Goal: Task Accomplishment & Management: Complete application form

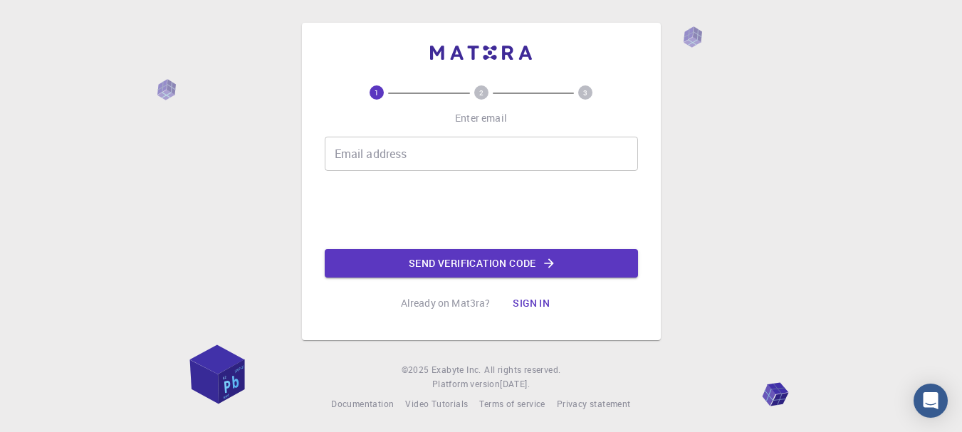
click at [434, 147] on input "Email address" at bounding box center [481, 154] width 313 height 34
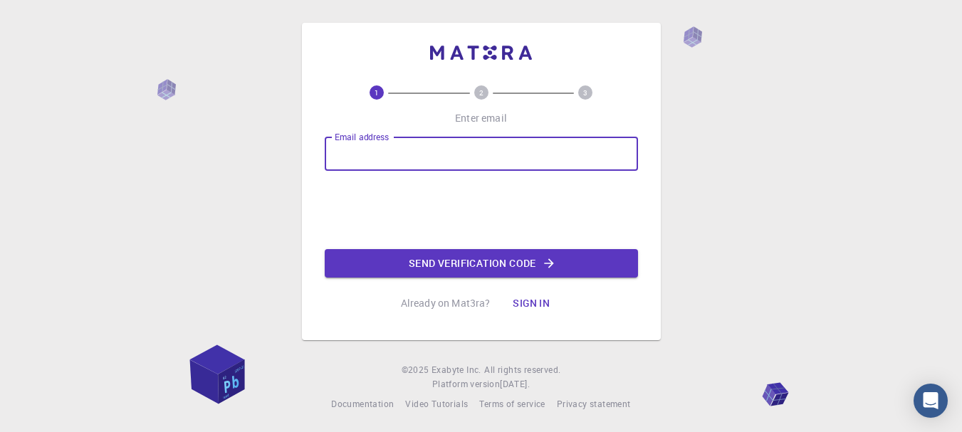
type input "[EMAIL_ADDRESS][DOMAIN_NAME]"
click at [419, 265] on button "Send verification code" at bounding box center [481, 263] width 313 height 28
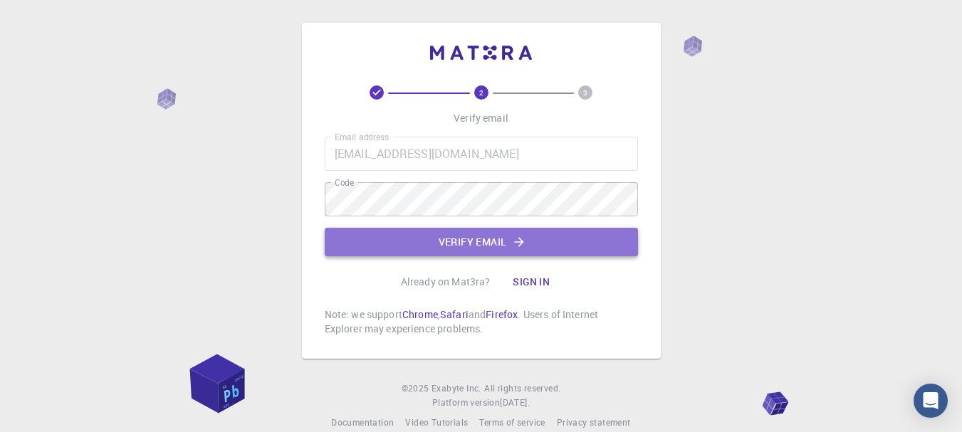
click at [530, 253] on button "Verify email" at bounding box center [481, 242] width 313 height 28
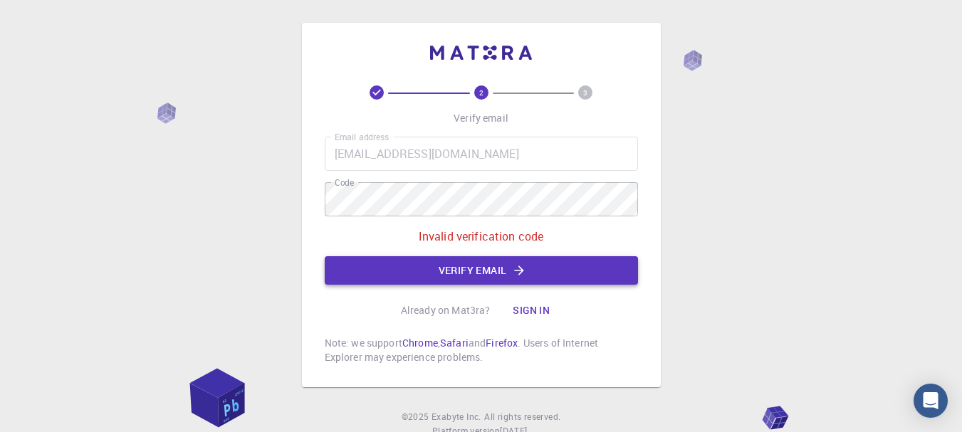
click at [538, 268] on button "Verify email" at bounding box center [481, 270] width 313 height 28
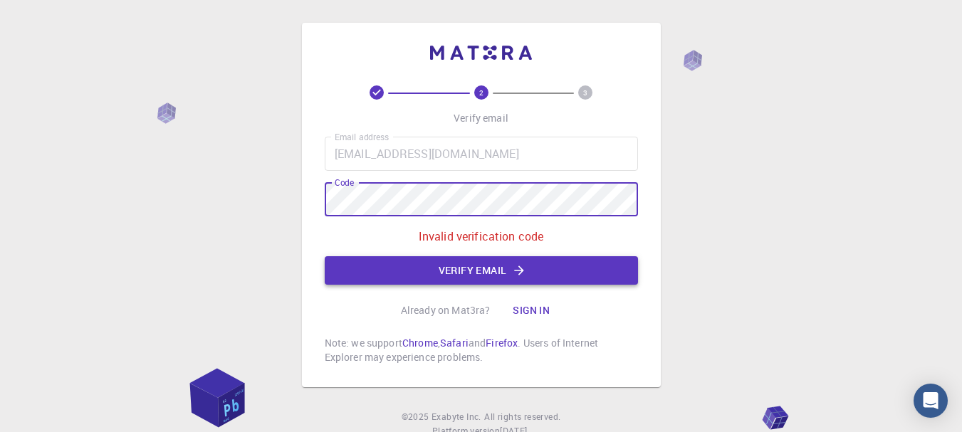
click at [521, 268] on icon "button" at bounding box center [519, 270] width 9 height 9
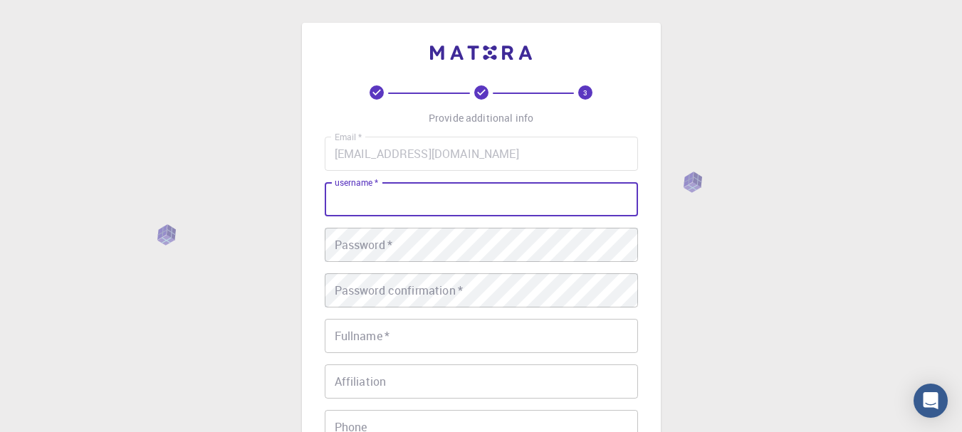
click at [533, 207] on input "username   *" at bounding box center [481, 199] width 313 height 34
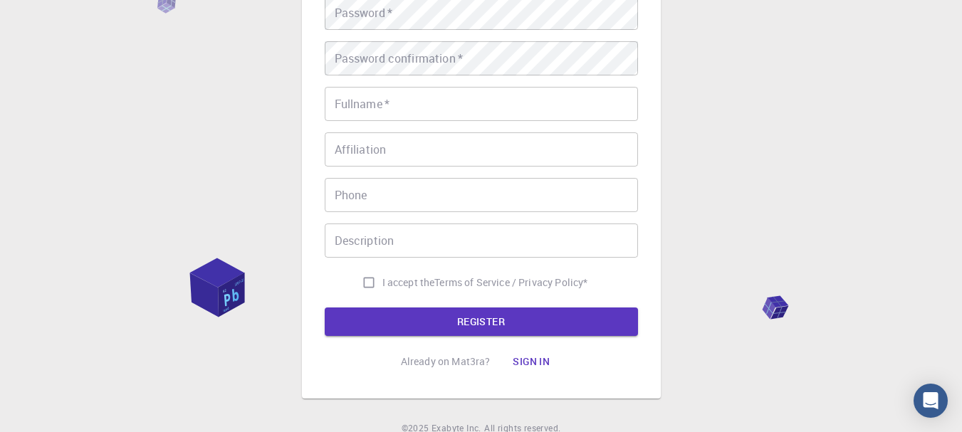
scroll to position [293, 0]
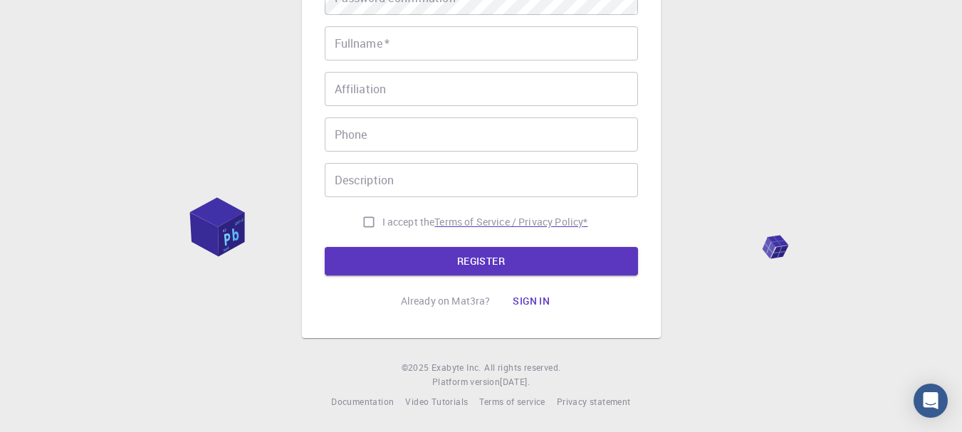
click at [511, 224] on p "Terms of Service / Privacy Policy *" at bounding box center [510, 222] width 153 height 14
click at [362, 232] on input "I accept the Terms of Service / Privacy Policy *" at bounding box center [368, 222] width 27 height 27
checkbox input "true"
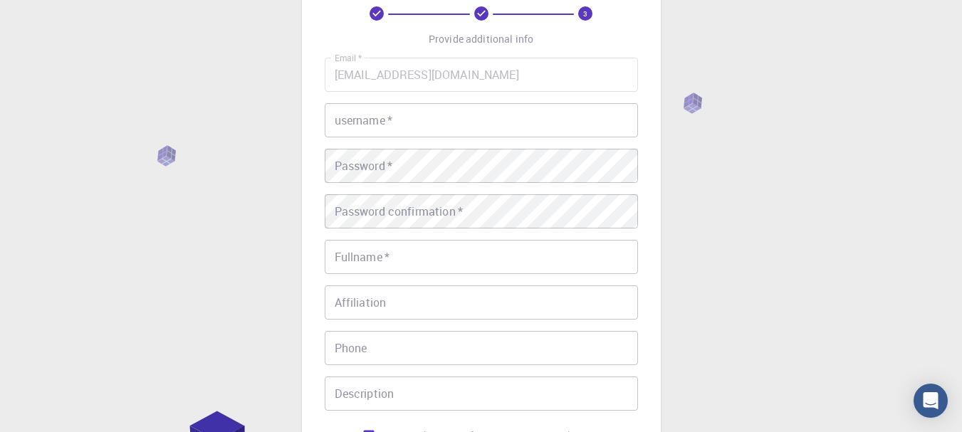
scroll to position [8, 0]
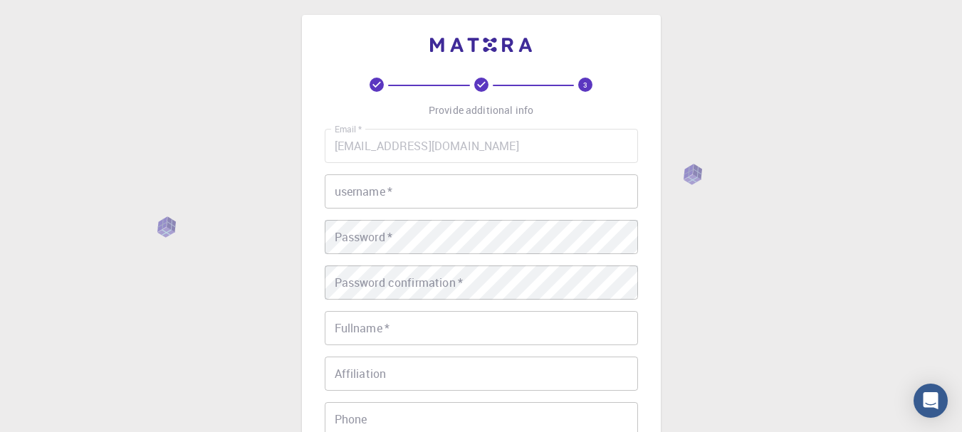
click at [364, 194] on input "username   *" at bounding box center [481, 191] width 313 height 34
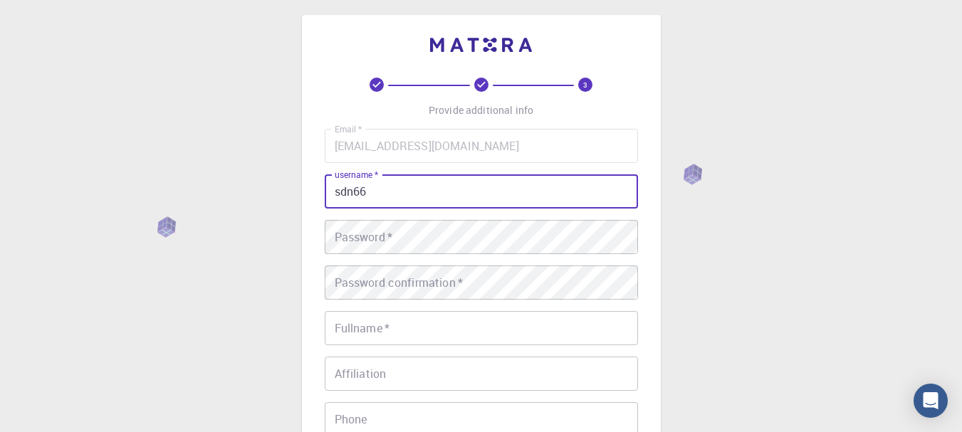
type input "sdn66"
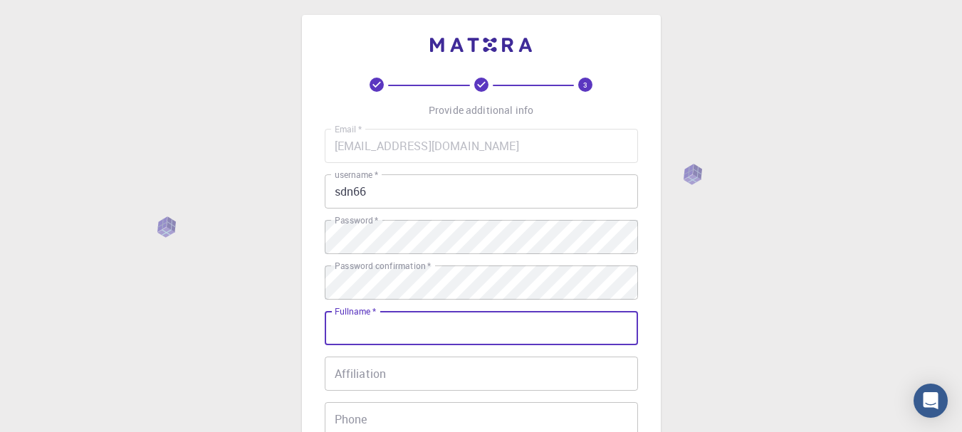
scroll to position [150, 0]
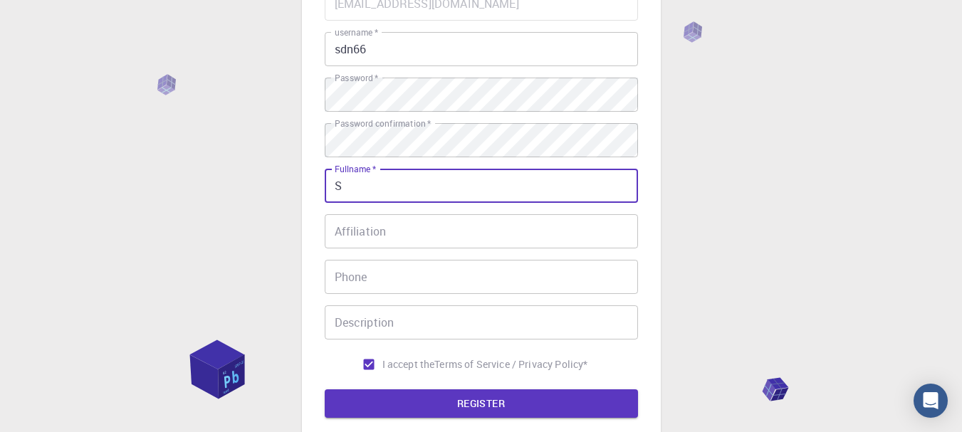
type input "Showrov Dev Nath"
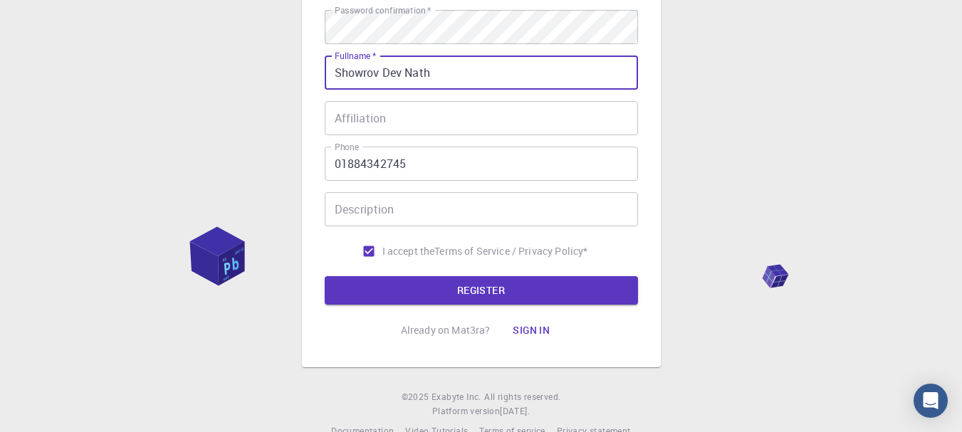
scroll to position [293, 0]
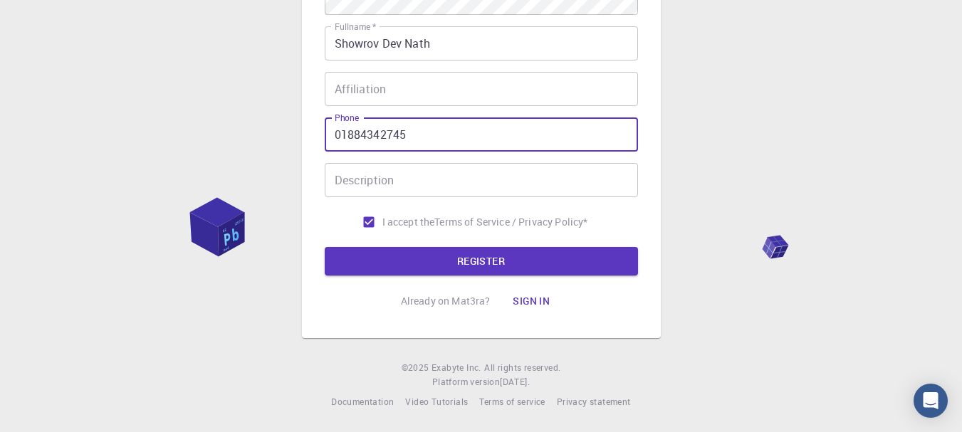
click at [331, 142] on input "01884342745" at bounding box center [481, 134] width 313 height 34
type input "[PHONE_NUMBER]"
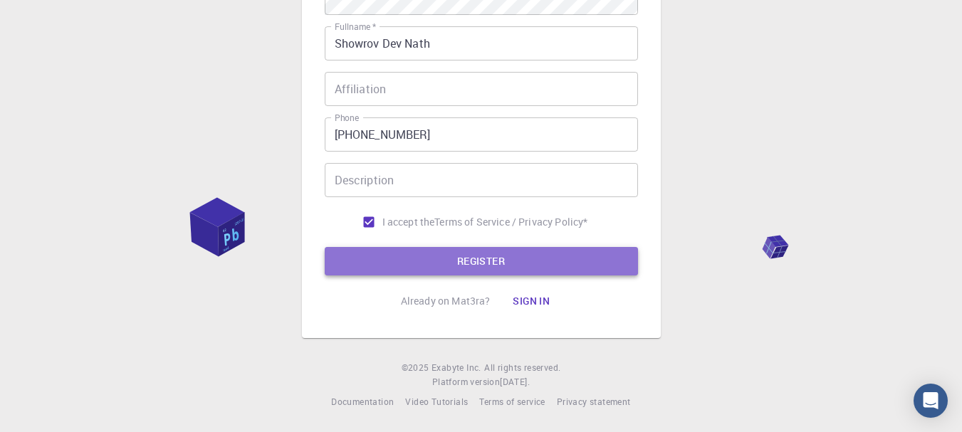
click at [477, 262] on button "REGISTER" at bounding box center [481, 261] width 313 height 28
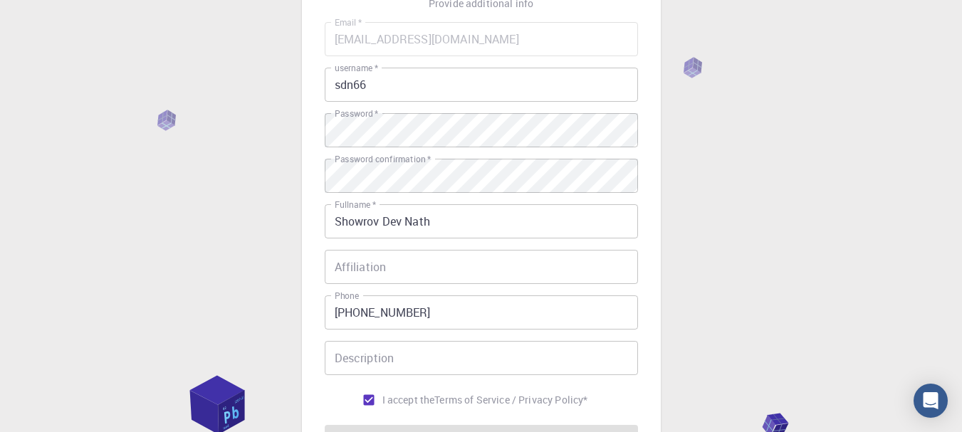
scroll to position [0, 0]
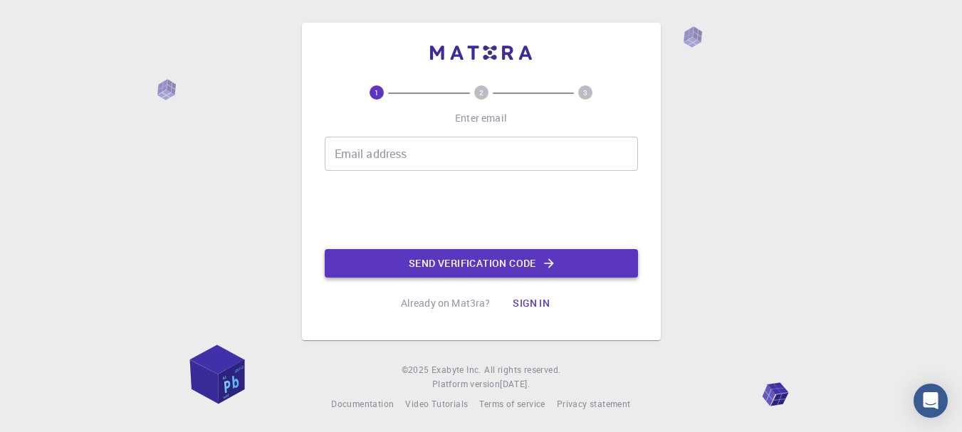
click at [476, 259] on button "Send verification code" at bounding box center [481, 263] width 313 height 28
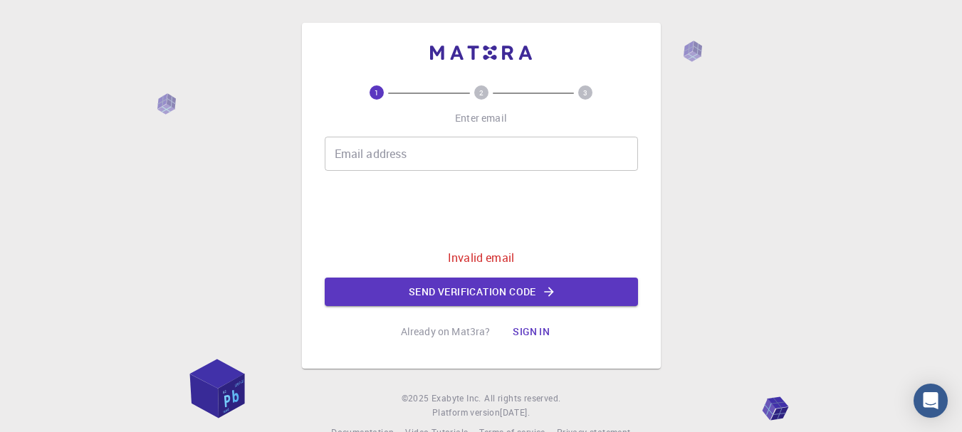
click at [517, 346] on button "Sign in" at bounding box center [531, 332] width 60 height 28
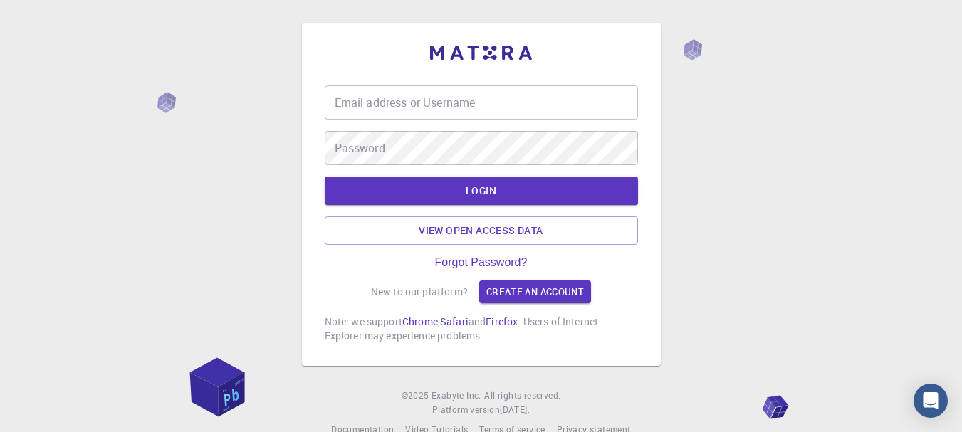
click at [530, 331] on p "Note: we support Chrome , Safari and Firefox . Users of Internet Explorer may e…" at bounding box center [481, 329] width 313 height 28
type input "sdn66"
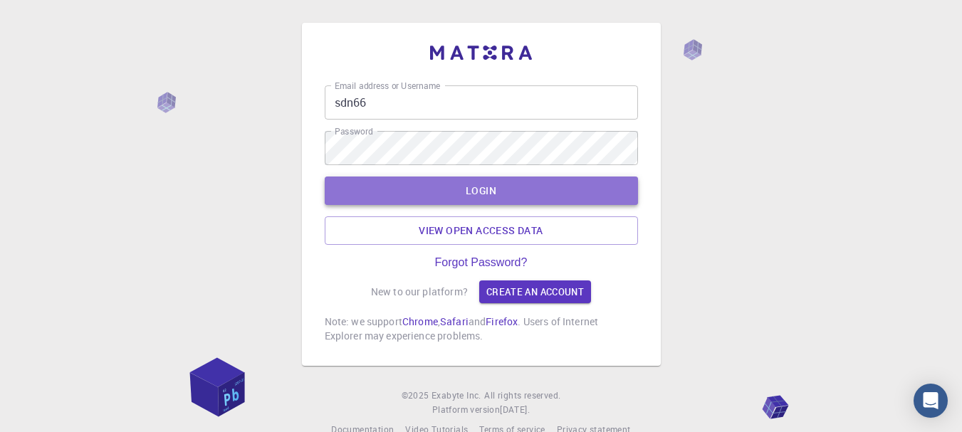
click at [512, 198] on button "LOGIN" at bounding box center [481, 191] width 313 height 28
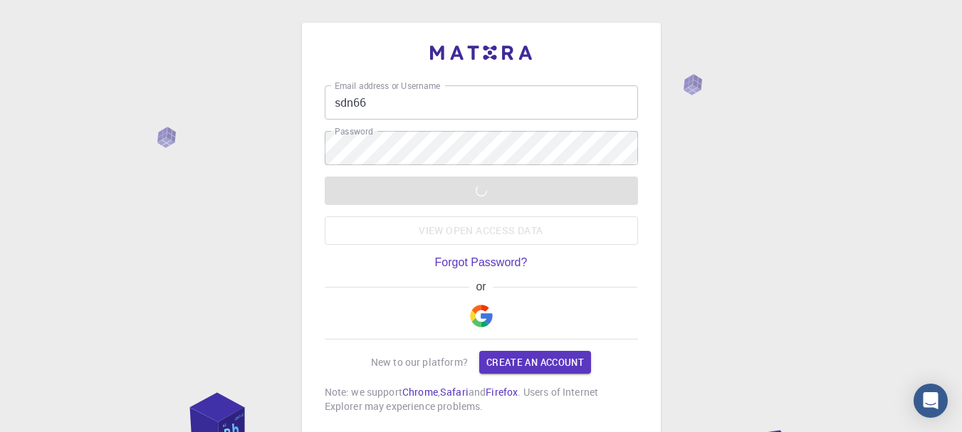
click at [499, 189] on div "LOGIN View open access data" at bounding box center [481, 211] width 313 height 68
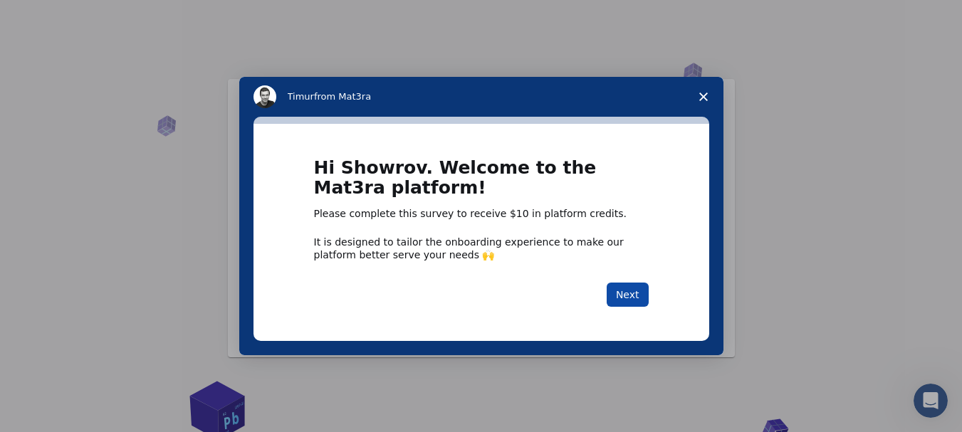
click at [645, 295] on button "Next" at bounding box center [628, 295] width 42 height 24
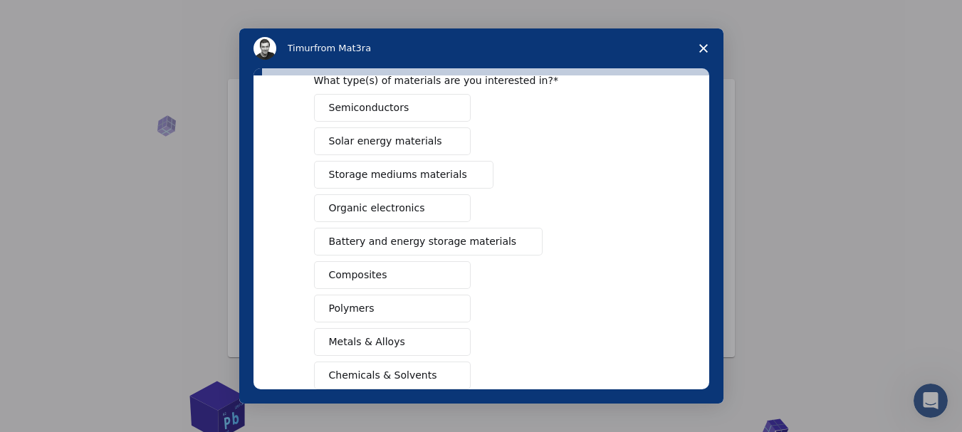
scroll to position [214, 0]
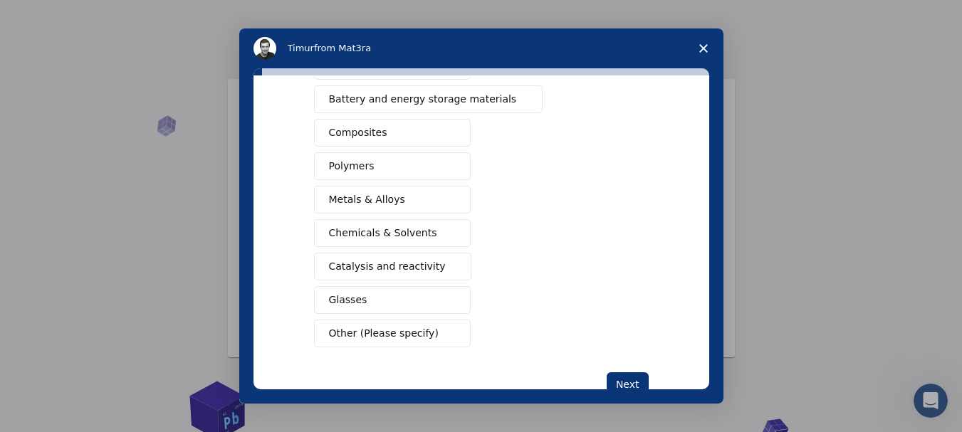
click at [384, 138] on button "Composites" at bounding box center [392, 133] width 157 height 28
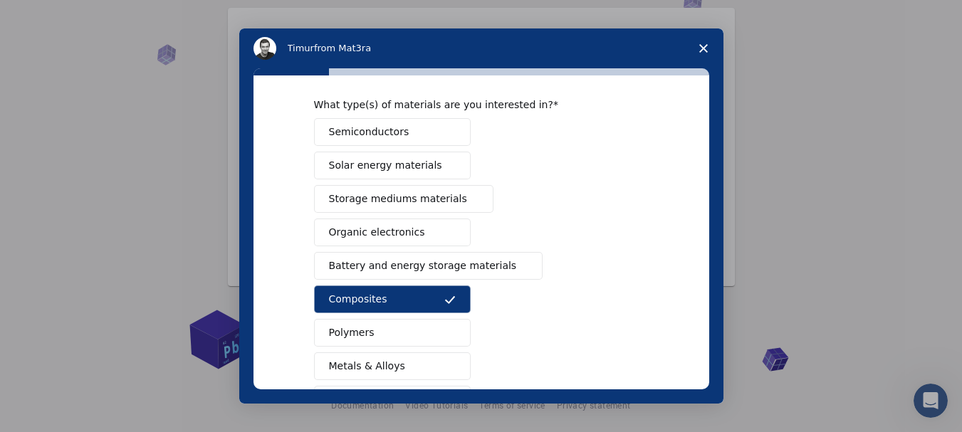
scroll to position [41, 0]
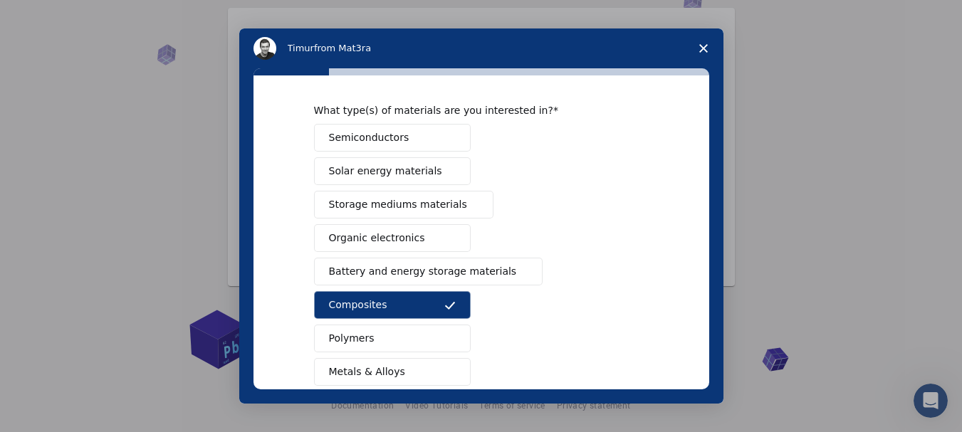
click at [365, 273] on span "Battery and energy storage materials" at bounding box center [423, 271] width 188 height 15
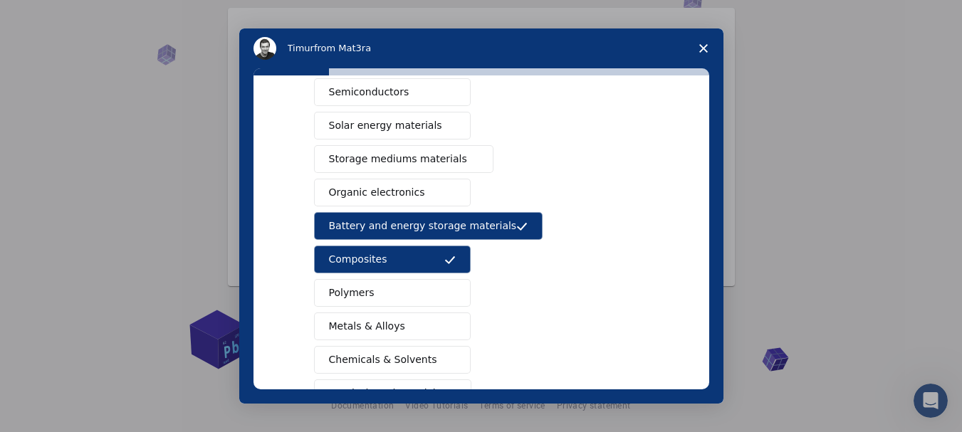
scroll to position [255, 0]
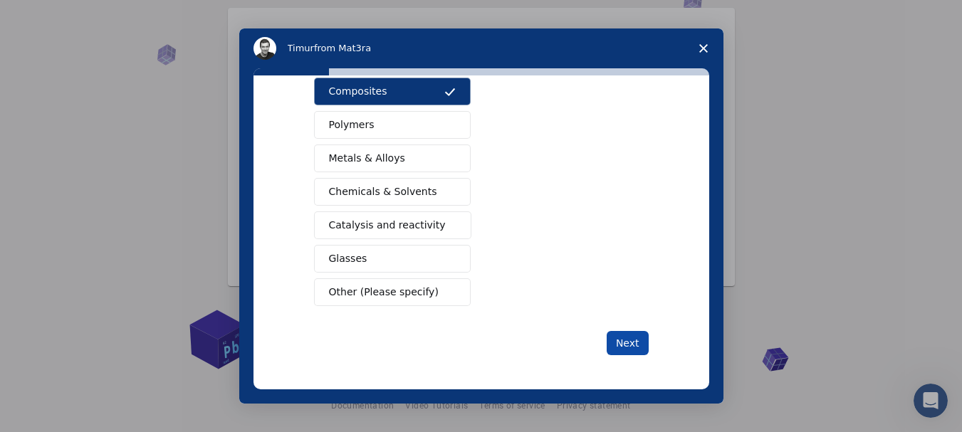
click at [623, 340] on button "Next" at bounding box center [628, 343] width 42 height 24
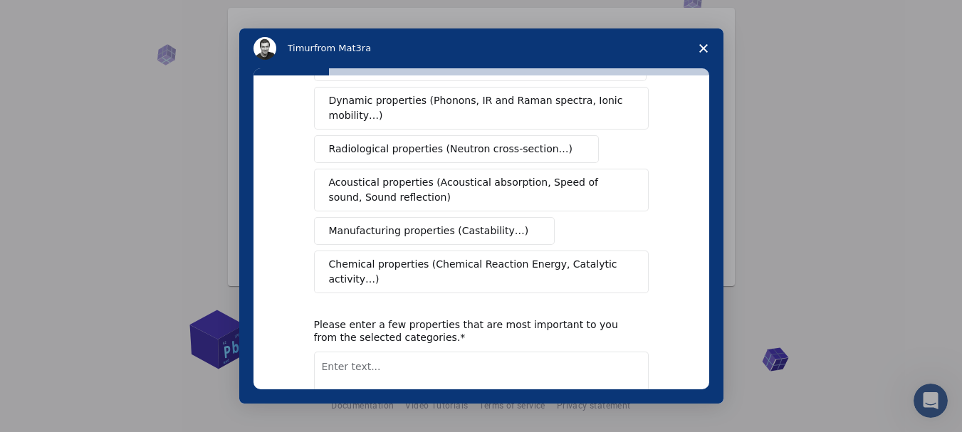
scroll to position [0, 0]
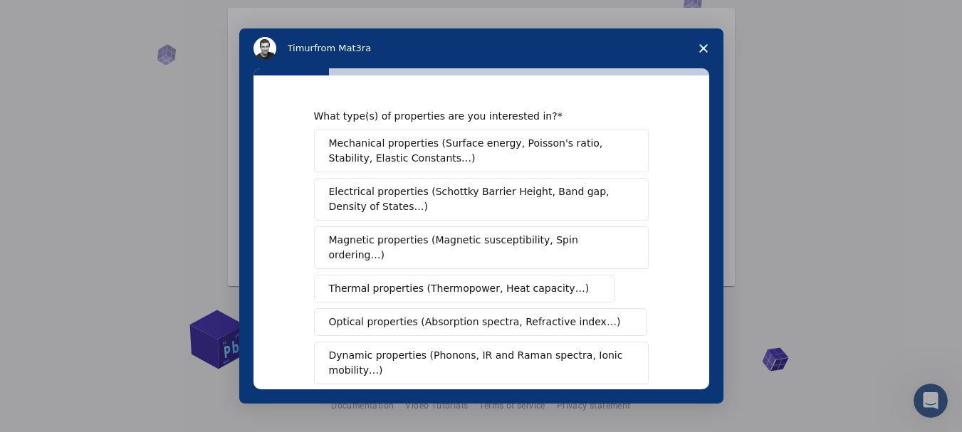
click at [406, 151] on span "Mechanical properties (Surface energy, Poisson's ratio, Stability, Elastic Cons…" at bounding box center [477, 151] width 297 height 30
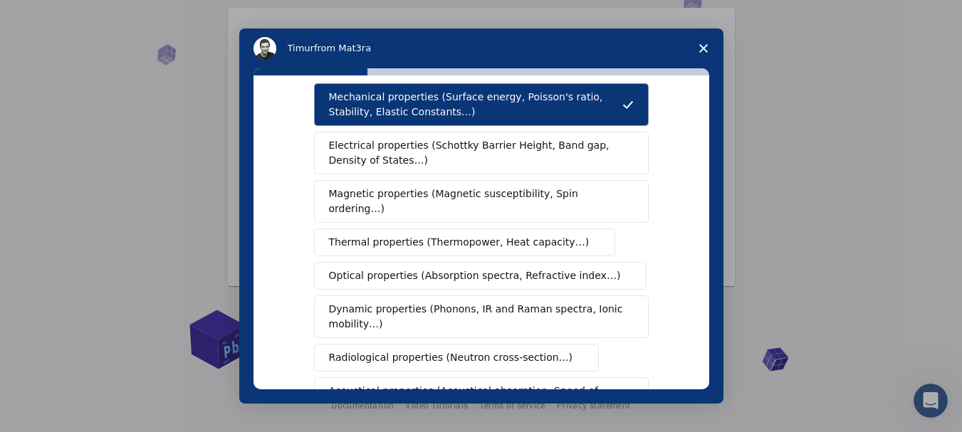
scroll to position [71, 0]
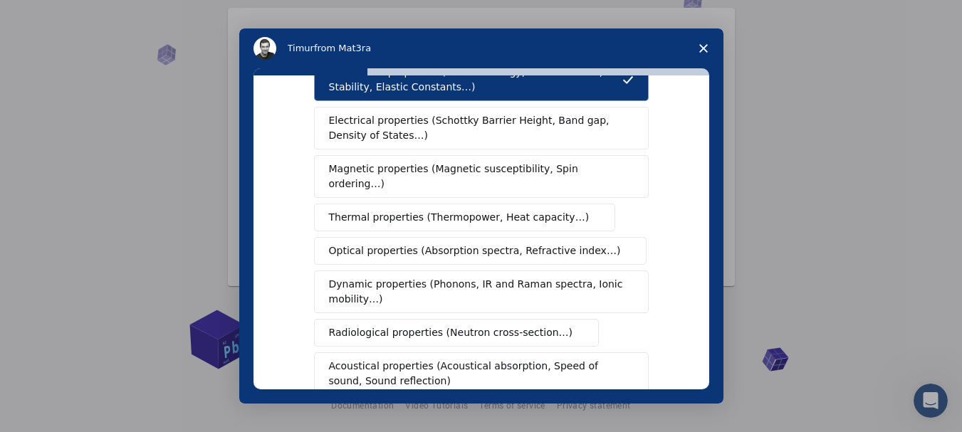
click at [409, 180] on button "Magnetic properties (Magnetic susceptibility, Spin ordering…)" at bounding box center [481, 176] width 335 height 43
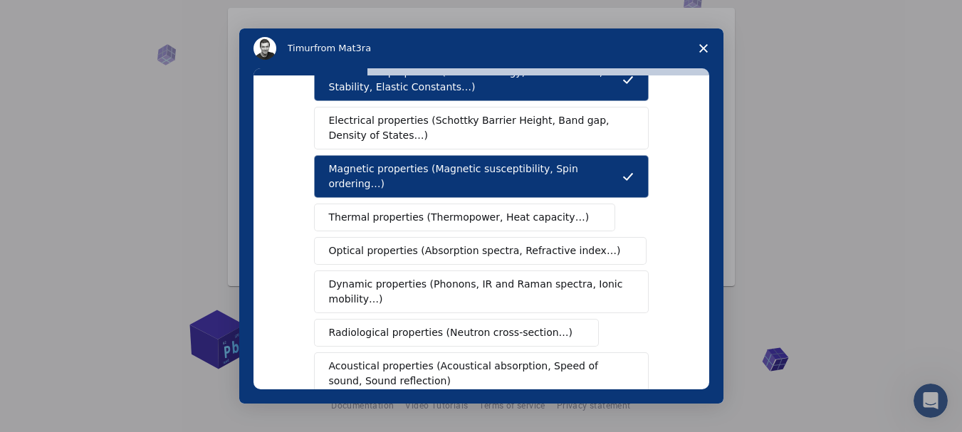
click at [404, 217] on div "Mechanical properties (Surface energy, Poisson's ratio, Stability, Elastic Cons…" at bounding box center [481, 267] width 335 height 419
click at [409, 210] on span "Thermal properties (Thermopower, Heat capacity…)" at bounding box center [459, 217] width 261 height 15
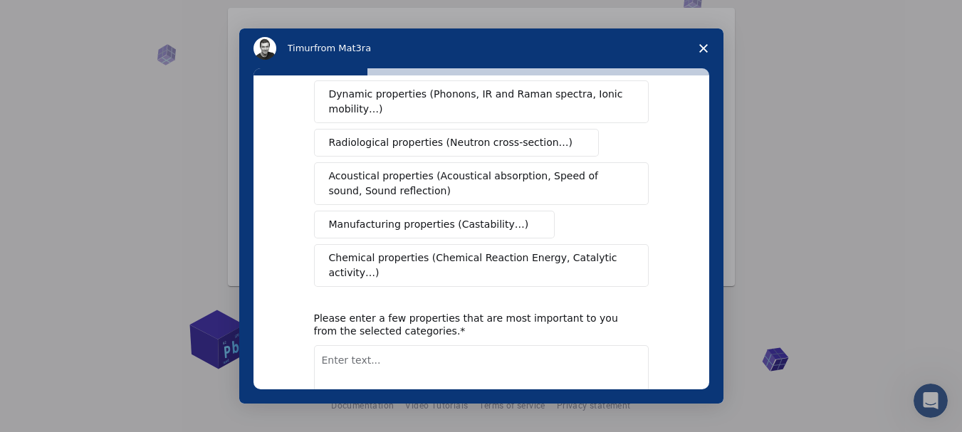
scroll to position [285, 0]
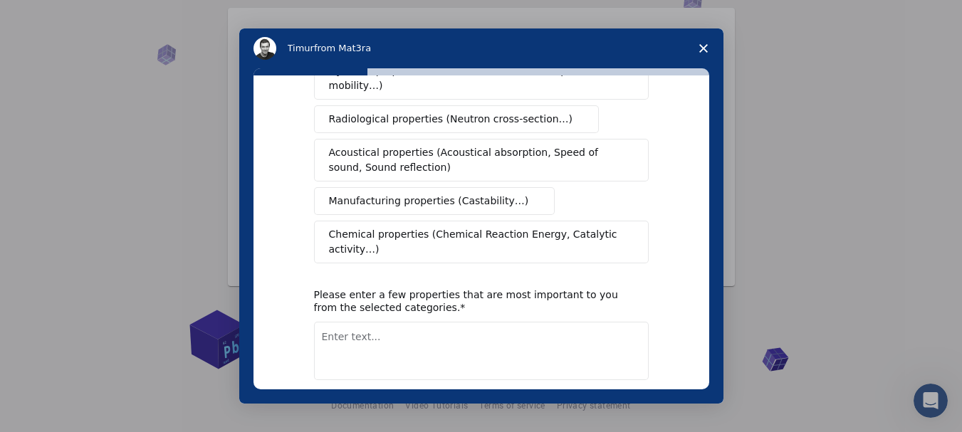
click at [412, 196] on button "Manufacturing properties (Castability…)" at bounding box center [434, 201] width 241 height 28
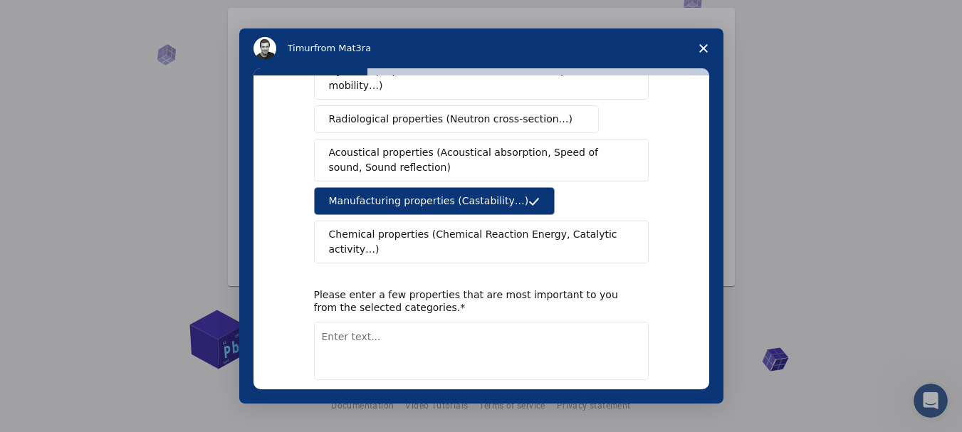
click at [555, 227] on span "Chemical properties (Chemical Reaction Energy, Catalytic activity…)" at bounding box center [476, 242] width 295 height 30
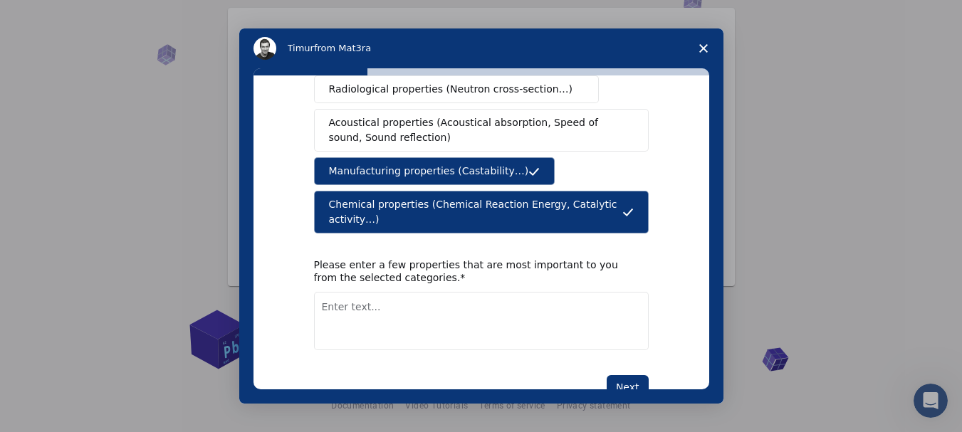
scroll to position [329, 0]
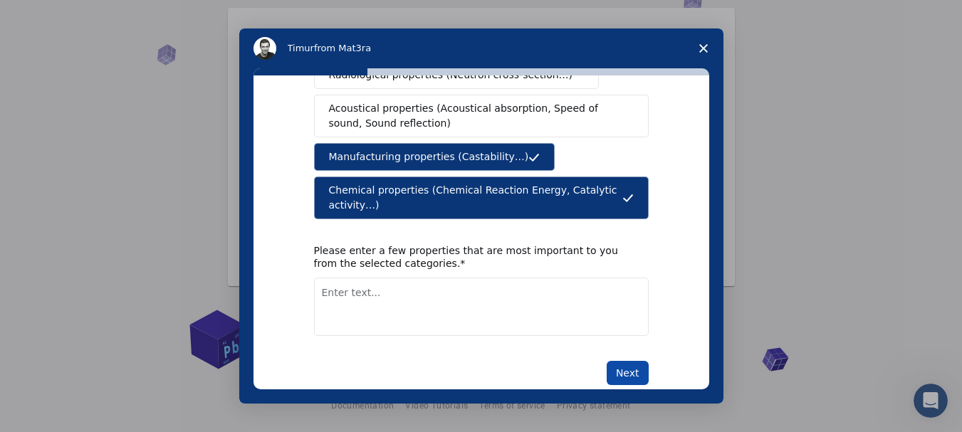
click at [624, 361] on button "Next" at bounding box center [628, 373] width 42 height 24
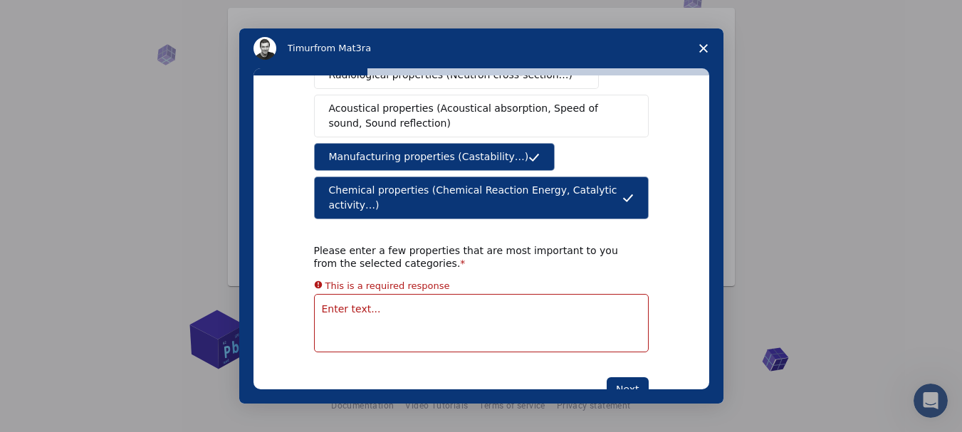
click at [471, 304] on textarea "Enter text..." at bounding box center [481, 323] width 335 height 58
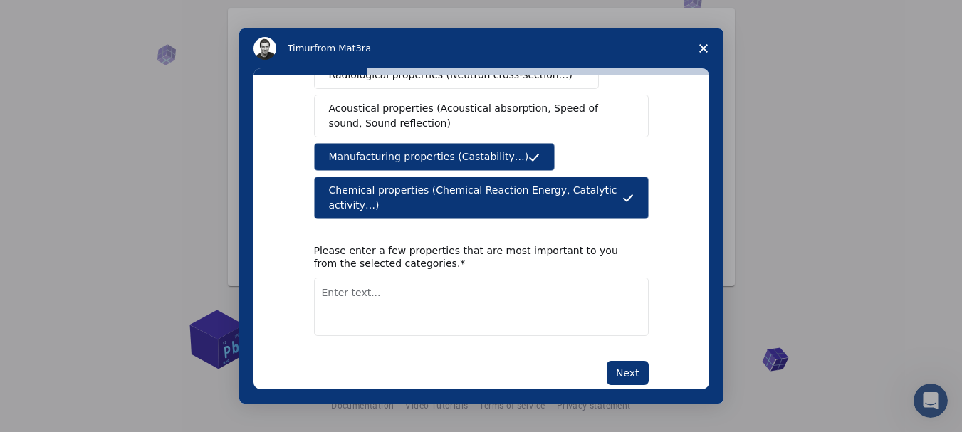
click at [597, 244] on div "Please enter a few properties that are most important to you from the selected …" at bounding box center [470, 257] width 313 height 26
click at [414, 150] on span "Manufacturing properties (Castability…)" at bounding box center [429, 157] width 200 height 15
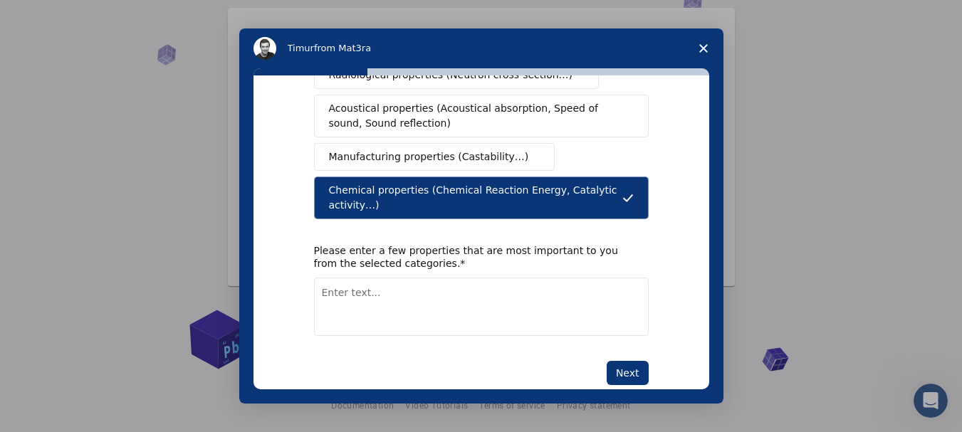
click at [414, 150] on span "Manufacturing properties (Castability…)" at bounding box center [429, 157] width 200 height 15
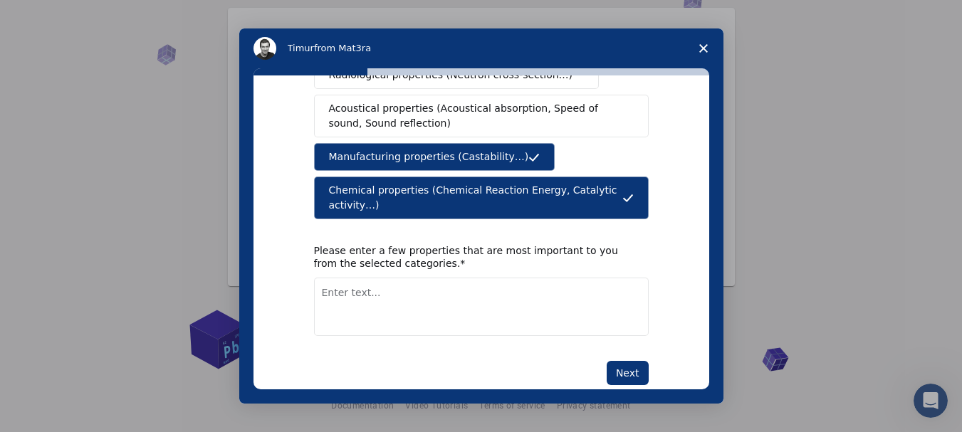
click at [371, 278] on textarea "Enter text..." at bounding box center [481, 307] width 335 height 58
type textarea "chemical properties and thermal properties"
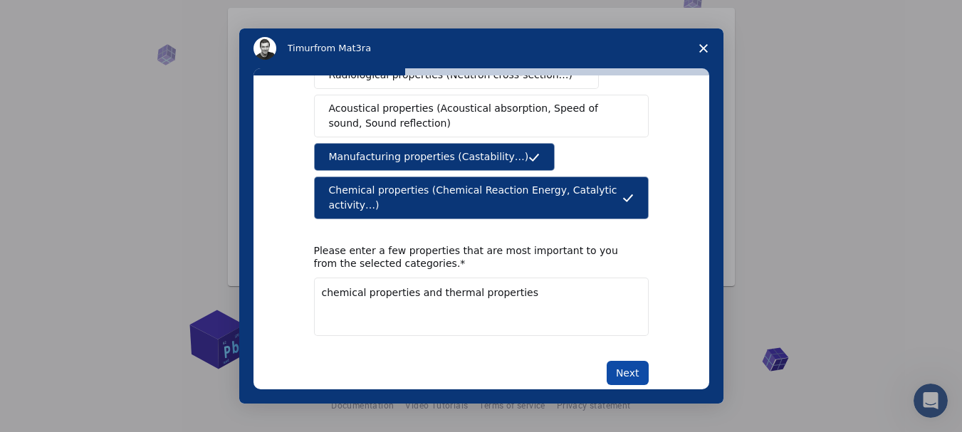
click at [632, 361] on button "Next" at bounding box center [628, 373] width 42 height 24
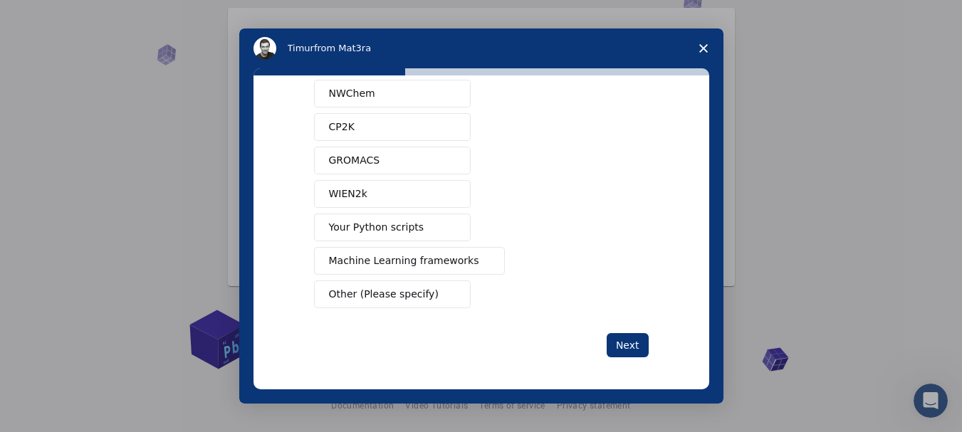
scroll to position [152, 0]
click at [411, 230] on button "Your Python scripts" at bounding box center [392, 225] width 157 height 28
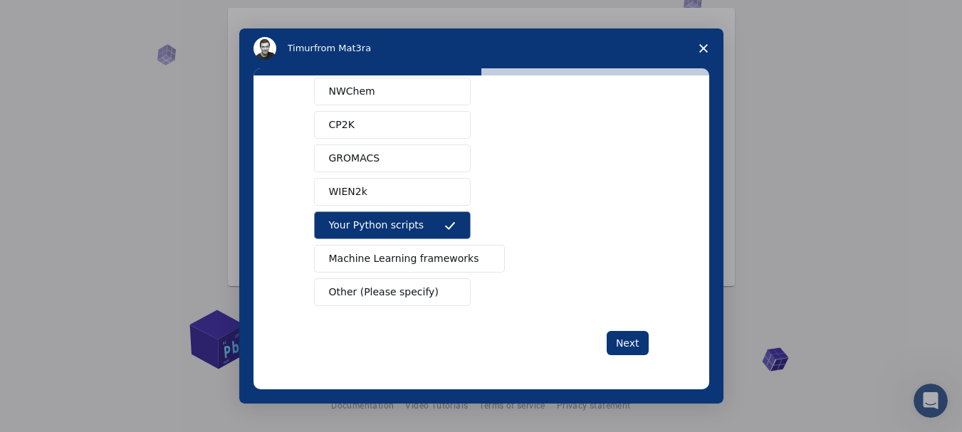
click at [412, 265] on span "Machine Learning frameworks" at bounding box center [404, 258] width 150 height 15
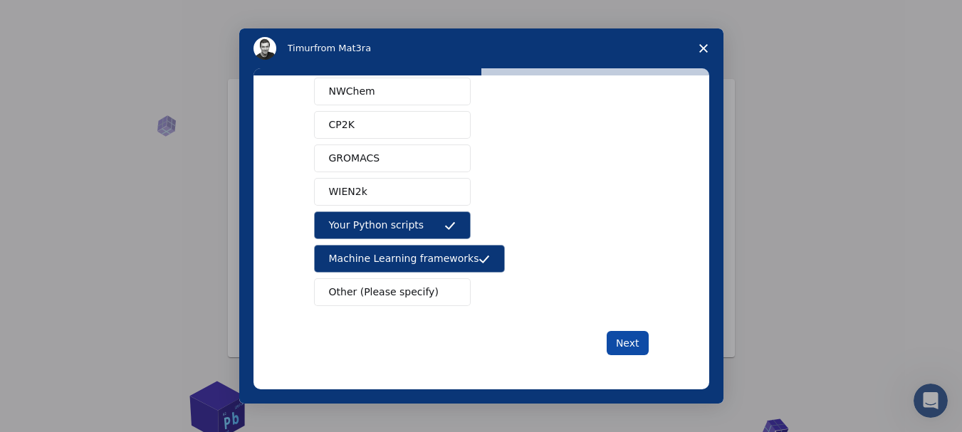
click at [634, 344] on button "Next" at bounding box center [628, 343] width 42 height 24
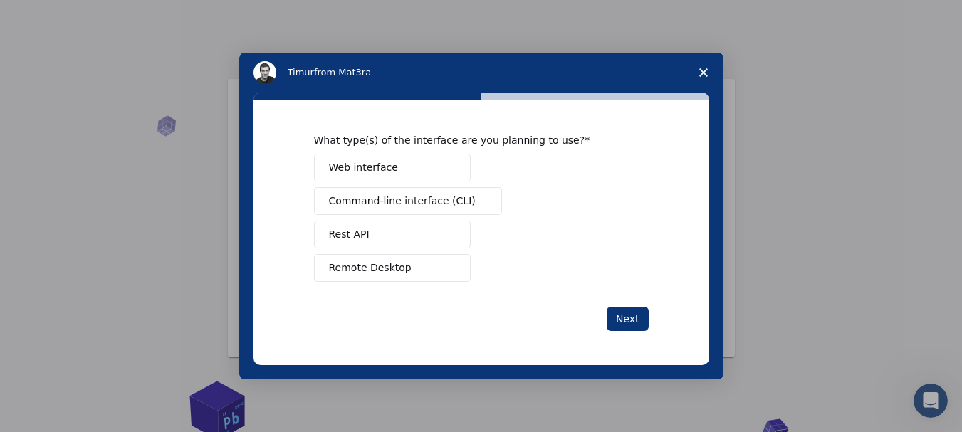
click at [434, 263] on button "Remote Desktop" at bounding box center [392, 268] width 157 height 28
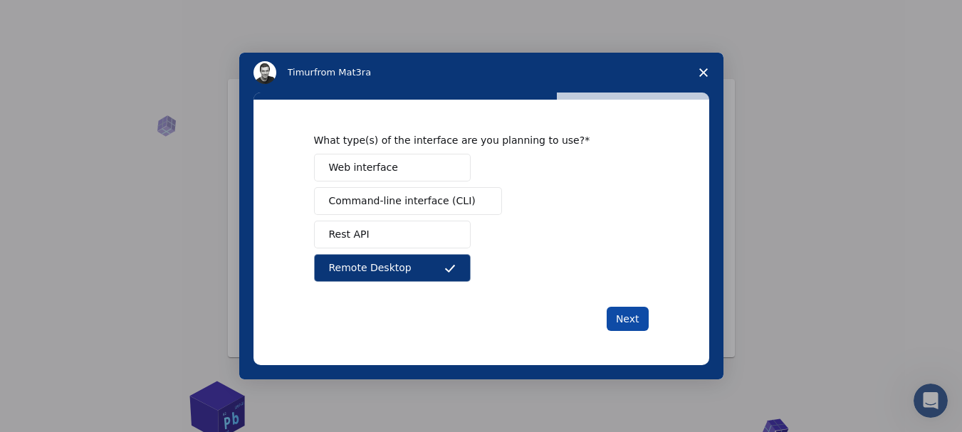
click at [638, 310] on button "Next" at bounding box center [628, 319] width 42 height 24
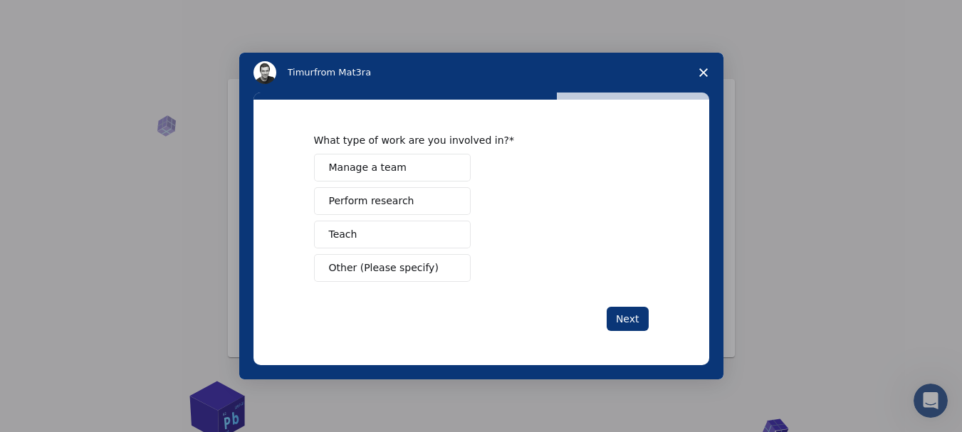
click at [409, 207] on button "Perform research" at bounding box center [392, 201] width 157 height 28
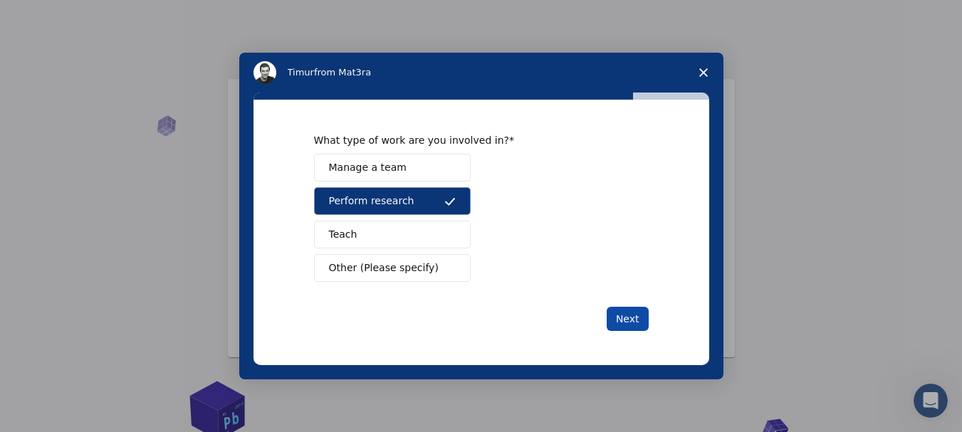
click at [642, 323] on button "Next" at bounding box center [628, 319] width 42 height 24
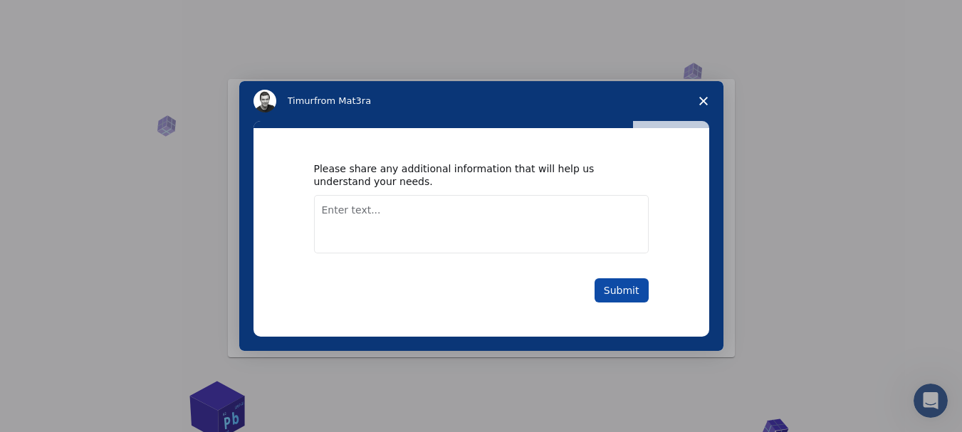
click at [598, 285] on button "Submit" at bounding box center [622, 290] width 54 height 24
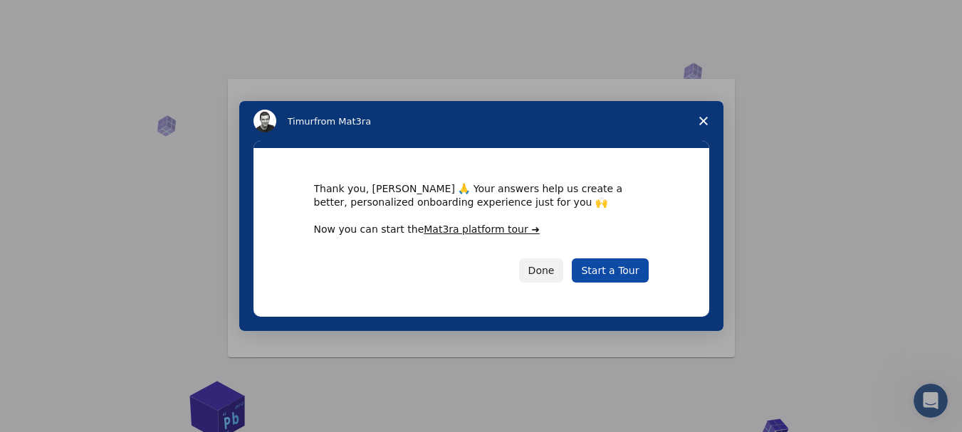
click at [602, 258] on link "Start a Tour" at bounding box center [610, 270] width 76 height 24
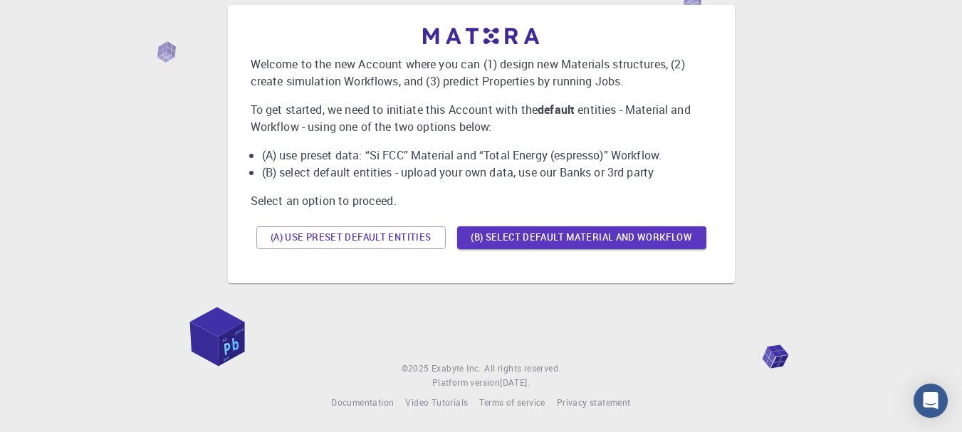
scroll to position [75, 0]
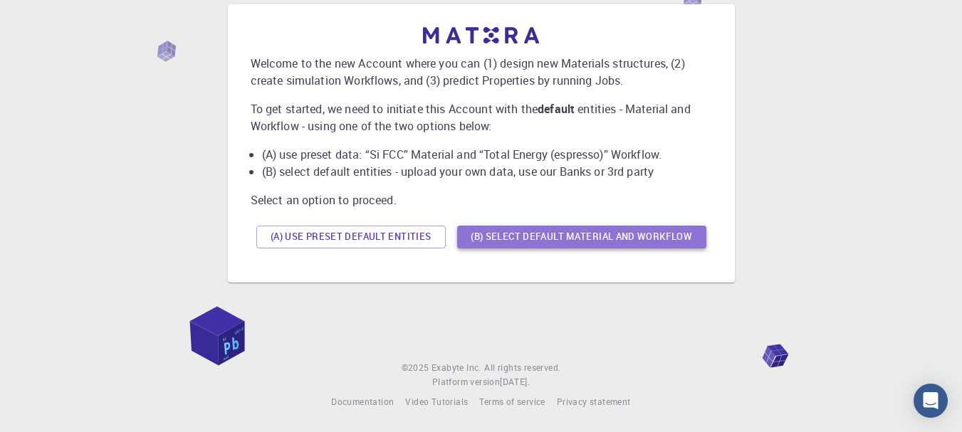
click at [539, 232] on button "(B) Select default material and workflow" at bounding box center [581, 237] width 249 height 23
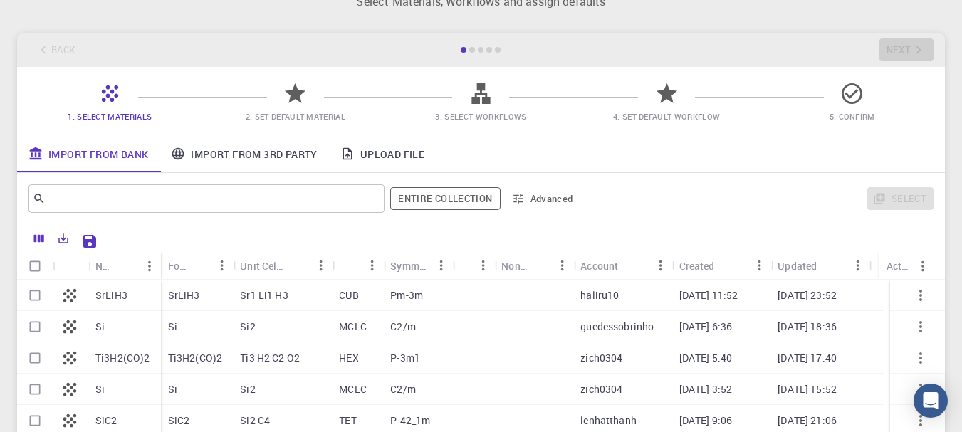
scroll to position [0, 0]
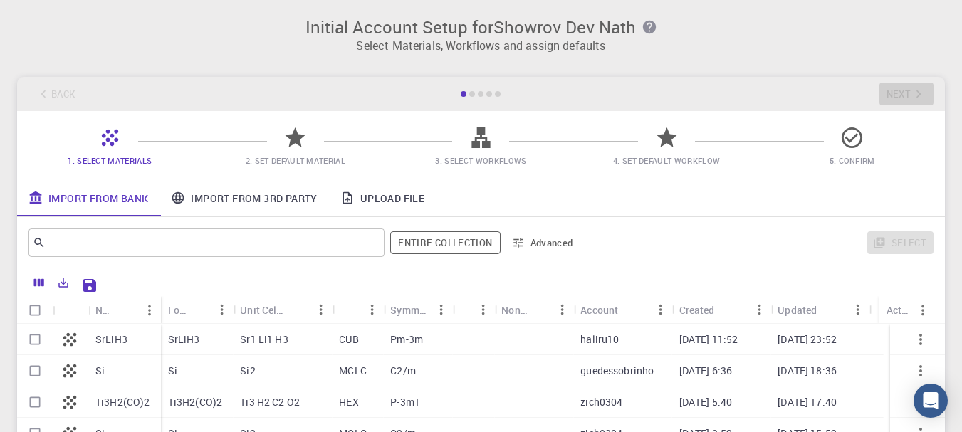
click at [506, 146] on span "3. Select Workflows" at bounding box center [481, 150] width 174 height 33
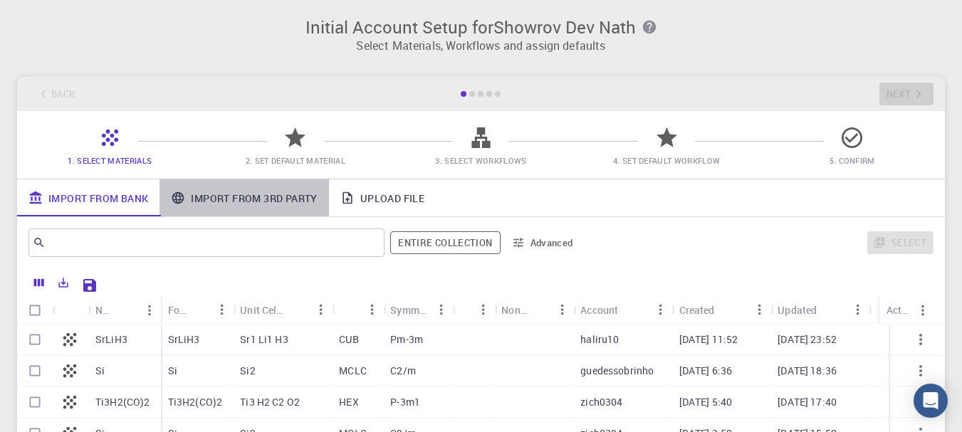
click at [277, 198] on link "Import From 3rd Party" at bounding box center [243, 197] width 169 height 37
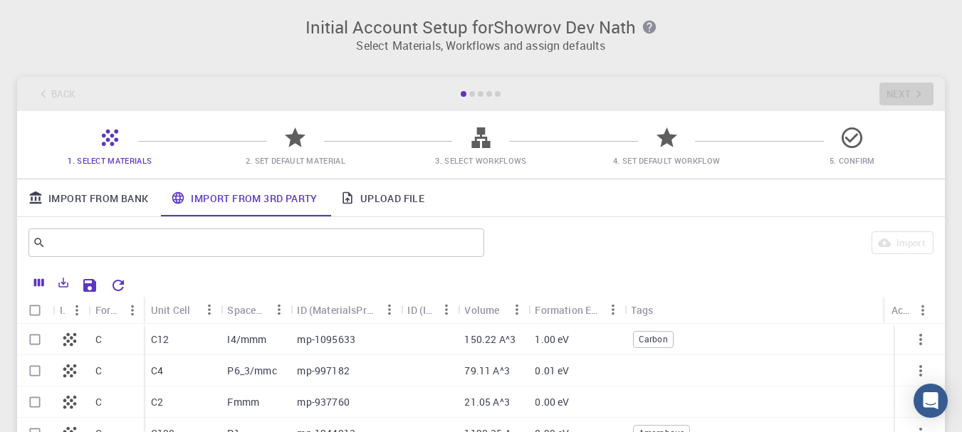
scroll to position [142, 0]
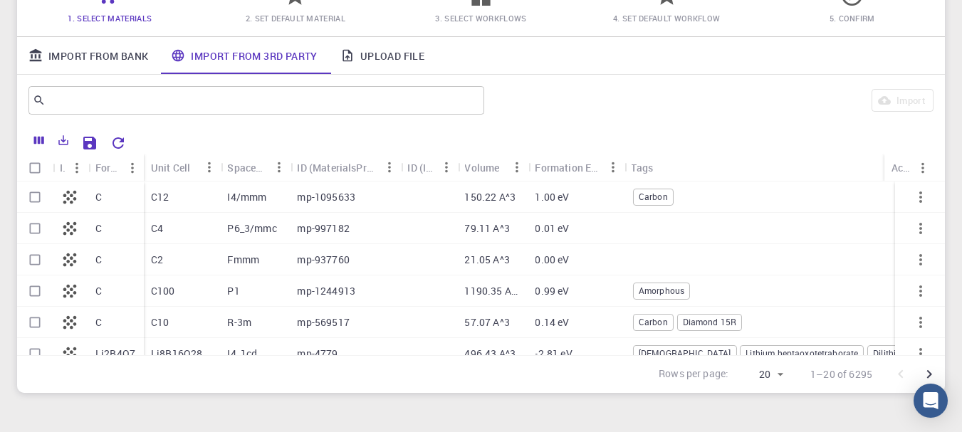
click at [66, 76] on div "​ Import" at bounding box center [481, 100] width 928 height 51
click at [73, 53] on link "Import From Bank" at bounding box center [88, 55] width 142 height 37
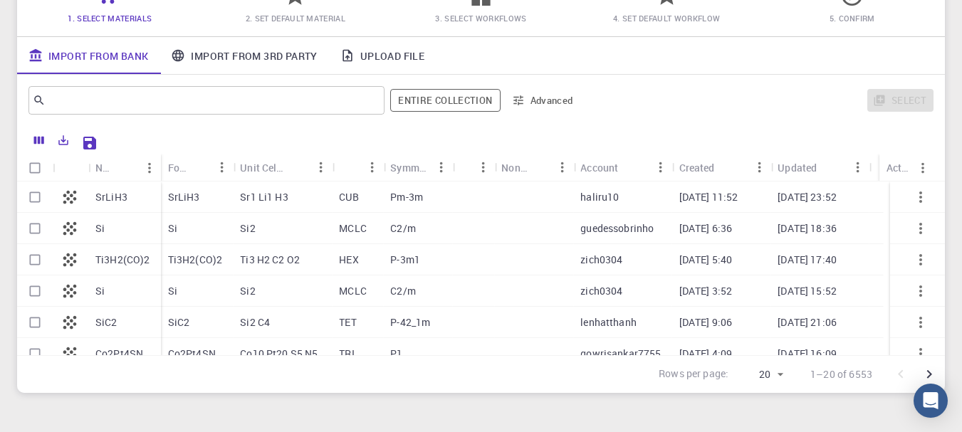
click at [117, 201] on p "SrLiH3" at bounding box center [111, 197] width 32 height 14
checkbox input "true"
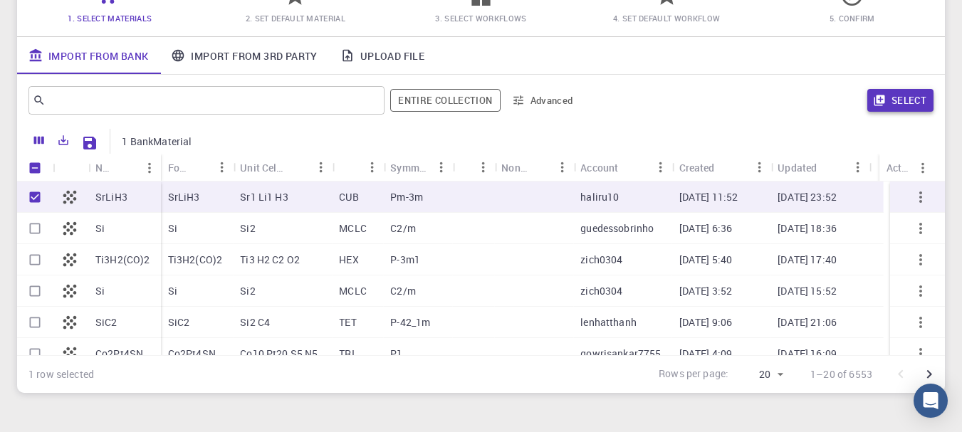
click at [904, 100] on button "Select" at bounding box center [900, 100] width 66 height 23
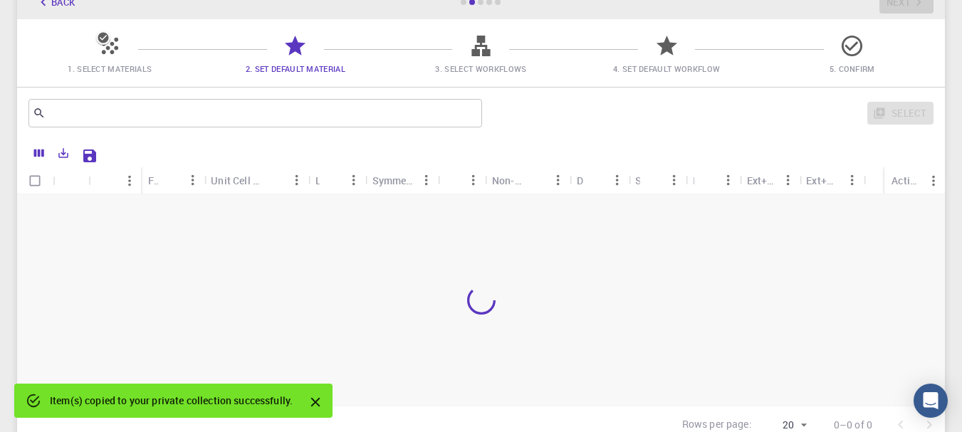
scroll to position [71, 0]
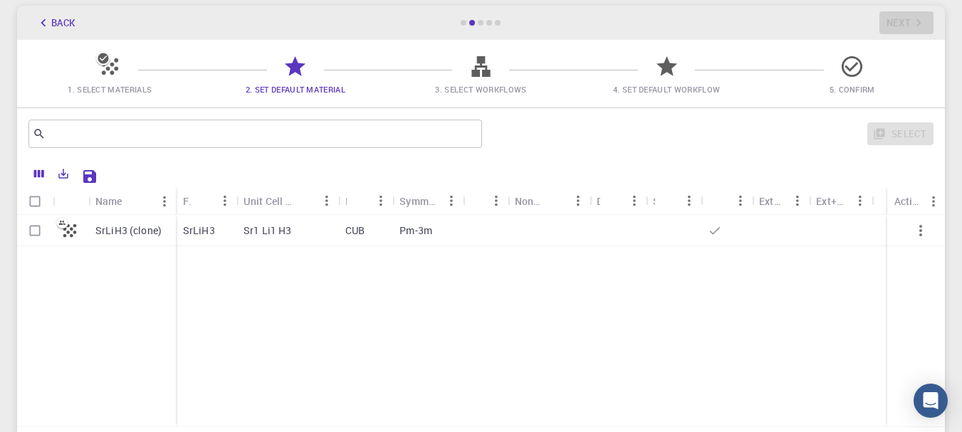
click at [43, 222] on input "Select row" at bounding box center [34, 230] width 27 height 27
checkbox input "true"
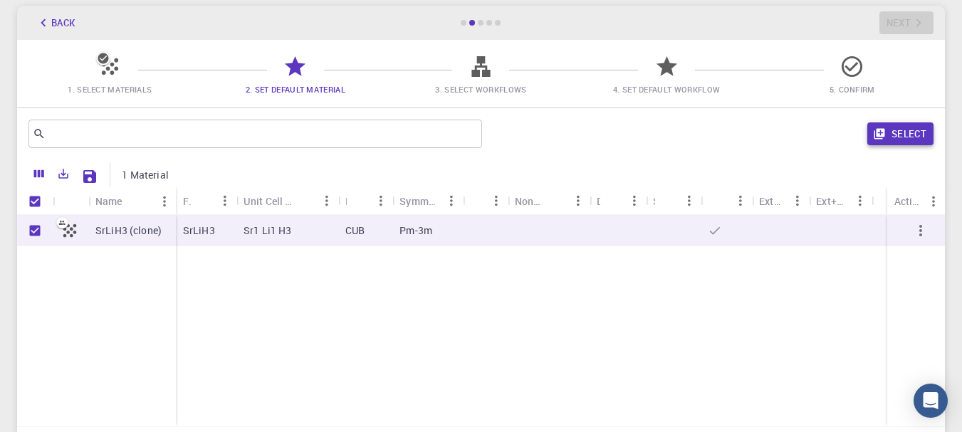
click at [903, 140] on button "Select" at bounding box center [900, 133] width 66 height 23
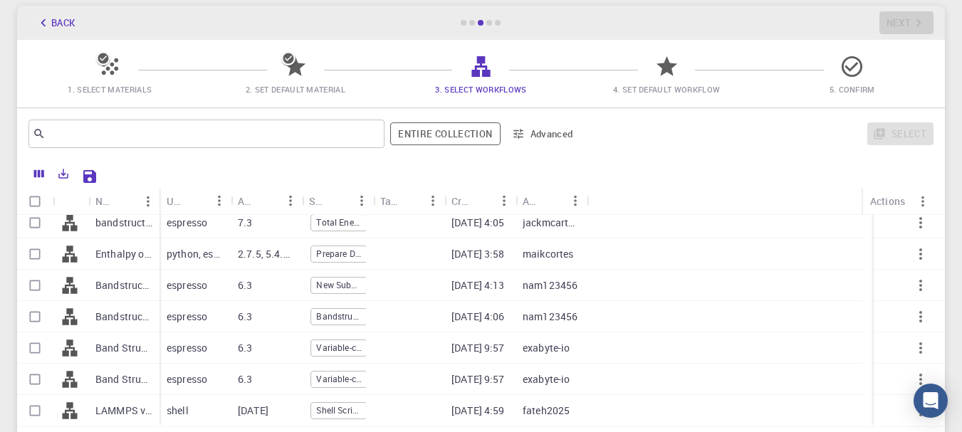
scroll to position [0, 0]
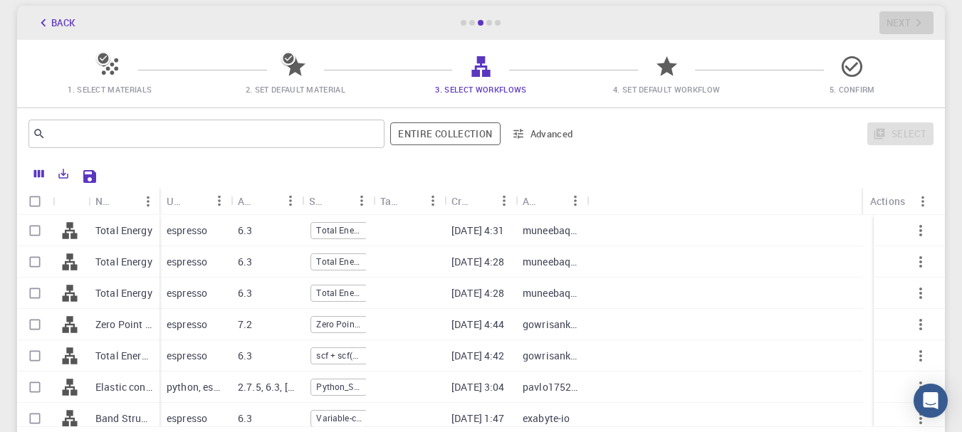
click at [127, 227] on p "Total Energy" at bounding box center [123, 231] width 57 height 14
checkbox input "true"
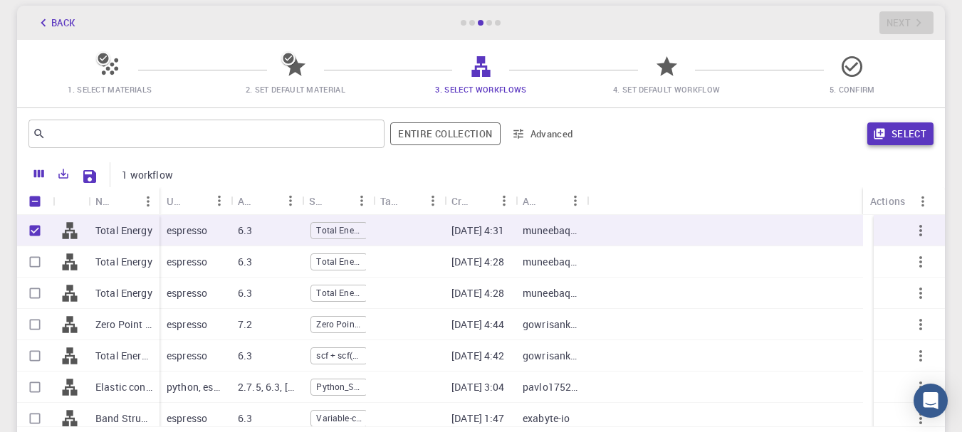
click at [892, 137] on button "Select" at bounding box center [900, 133] width 66 height 23
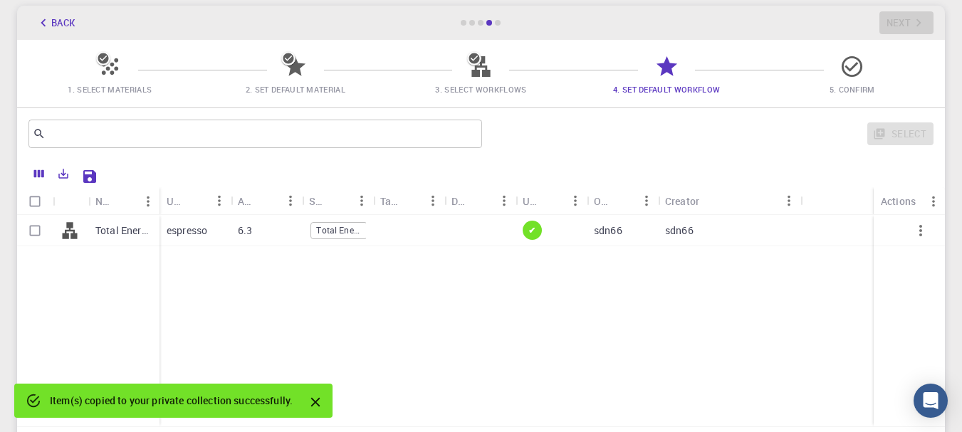
click at [69, 23] on button "Back" at bounding box center [55, 22] width 54 height 23
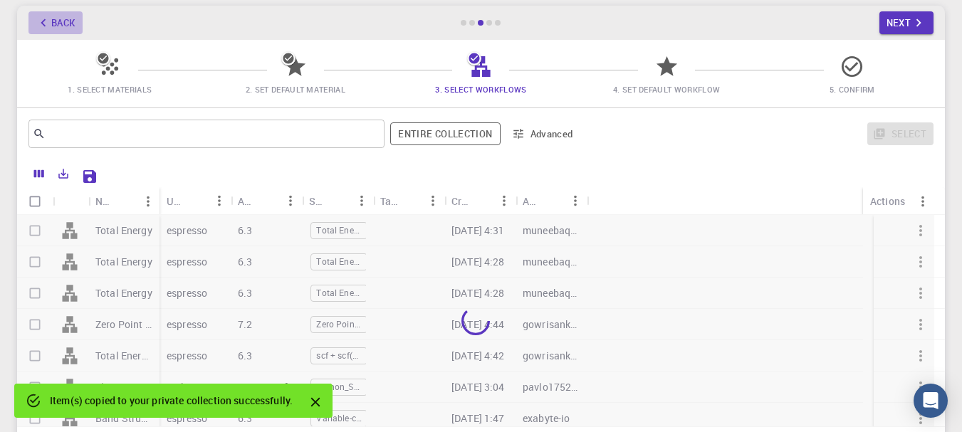
click at [69, 23] on button "Back" at bounding box center [55, 22] width 54 height 23
click at [69, 23] on div "Back Next" at bounding box center [481, 23] width 928 height 34
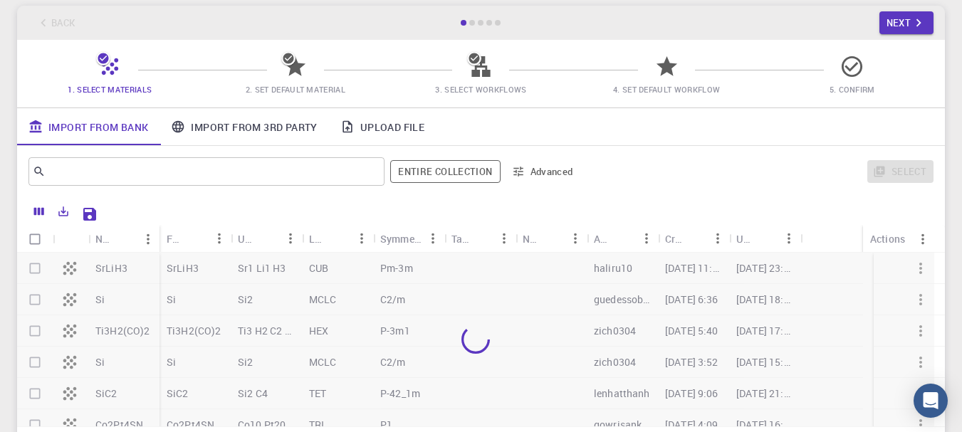
click at [69, 23] on div "Back Next" at bounding box center [481, 23] width 928 height 34
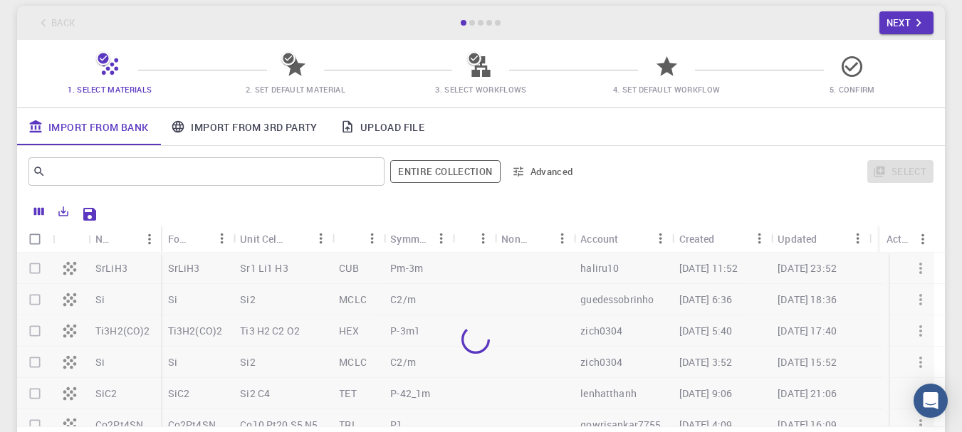
click at [69, 23] on div "Back Next" at bounding box center [481, 23] width 928 height 34
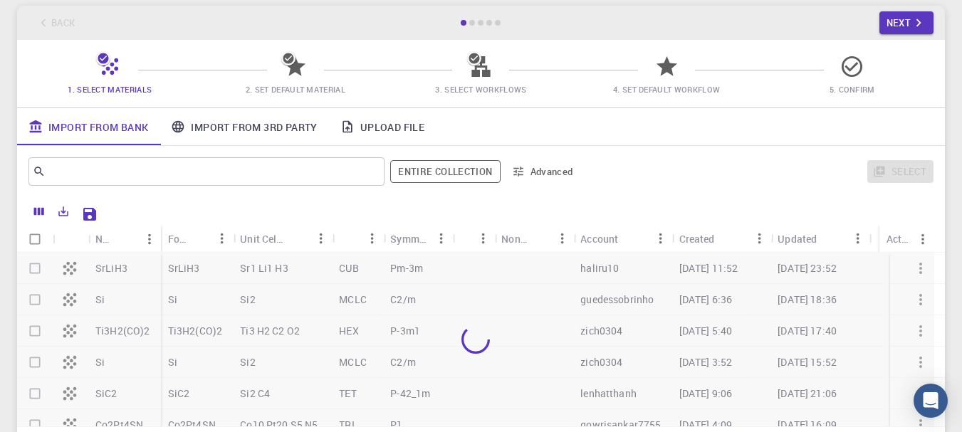
click at [69, 23] on div "Back Next" at bounding box center [481, 23] width 928 height 34
